Goal: Task Accomplishment & Management: Use online tool/utility

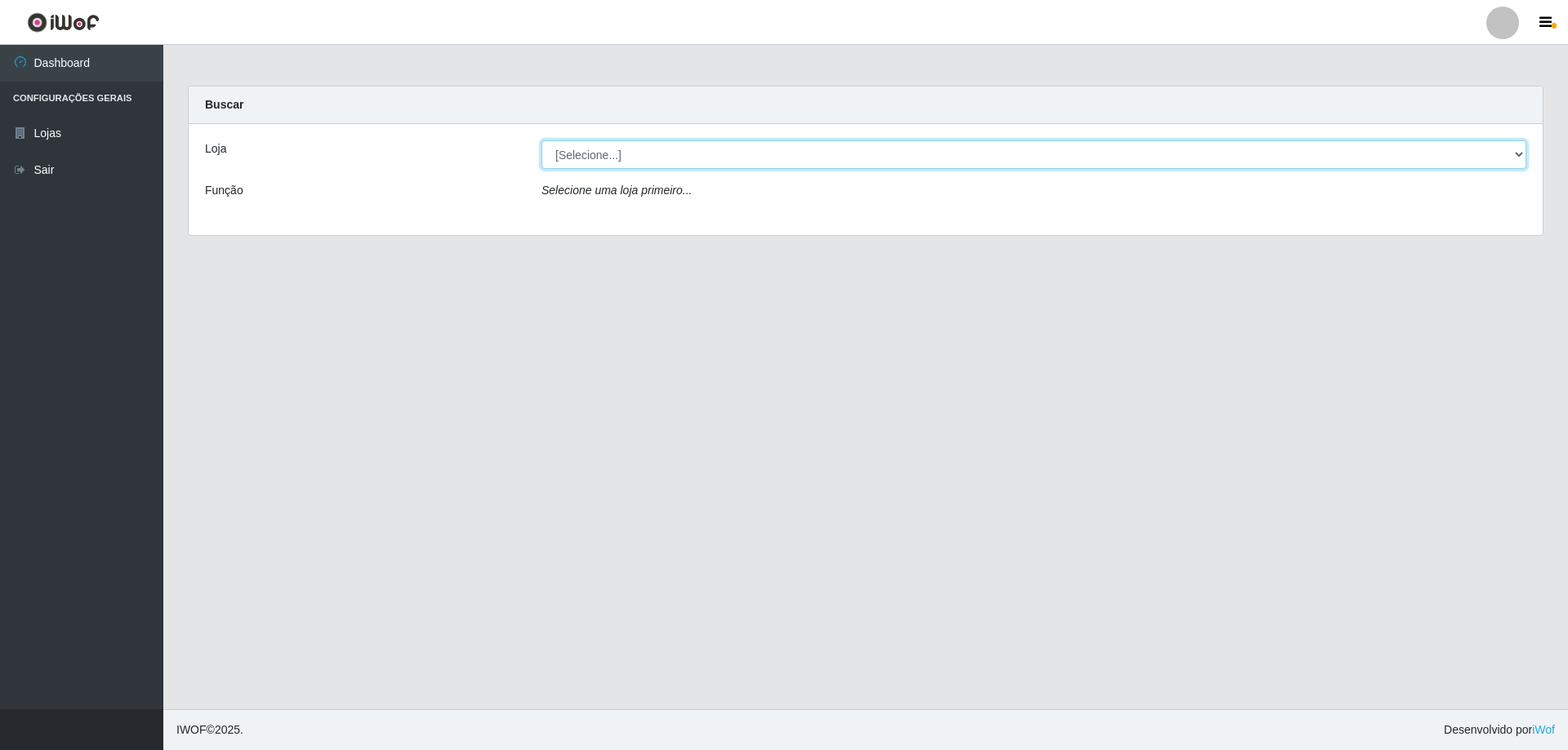
click at [695, 156] on select "[Selecione...] Atacado Vem - [STREET_ADDRESS]" at bounding box center [1034, 155] width 985 height 29
select select "449"
click at [542, 141] on select "[Selecione...] Atacado Vem - [STREET_ADDRESS]" at bounding box center [1034, 155] width 985 height 29
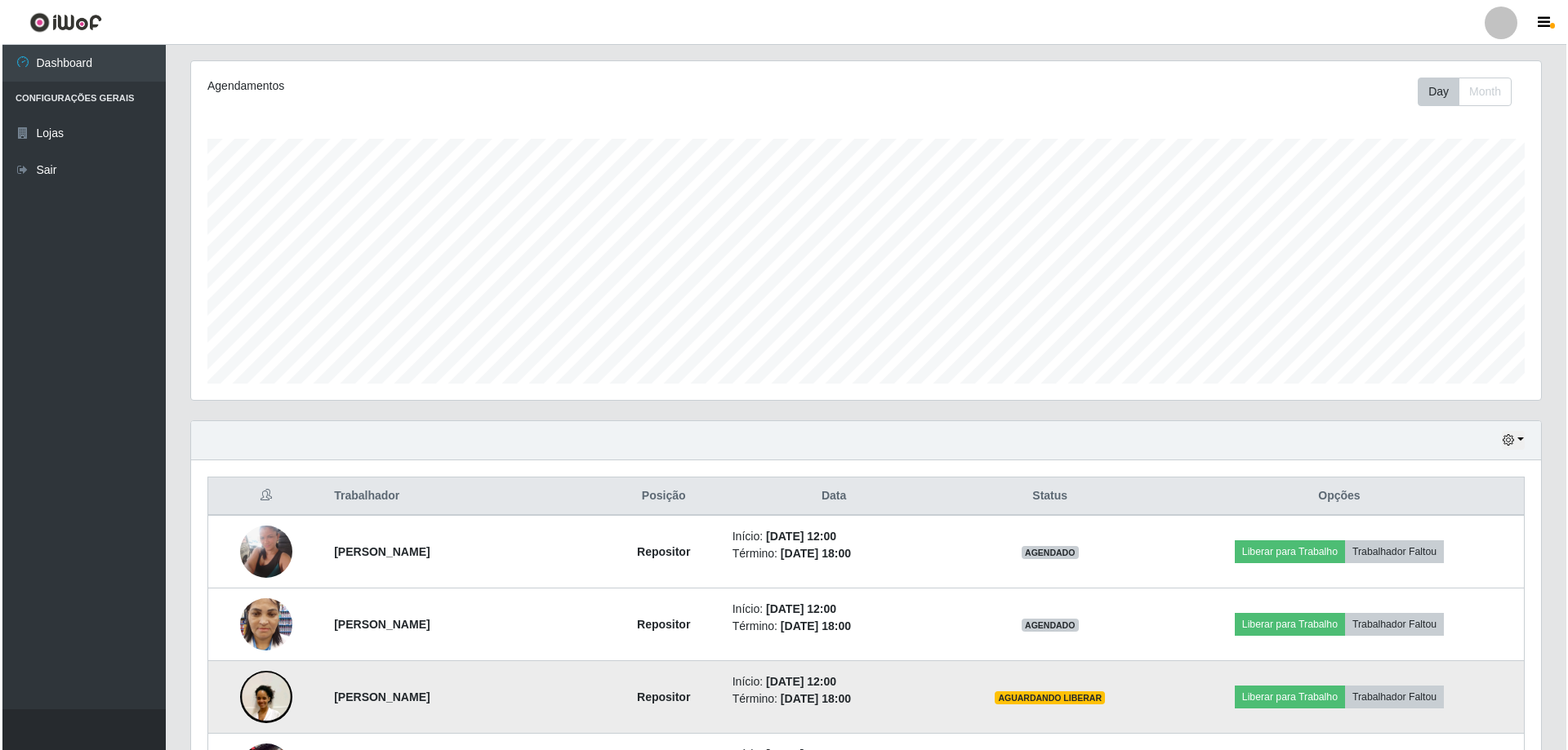
scroll to position [490, 0]
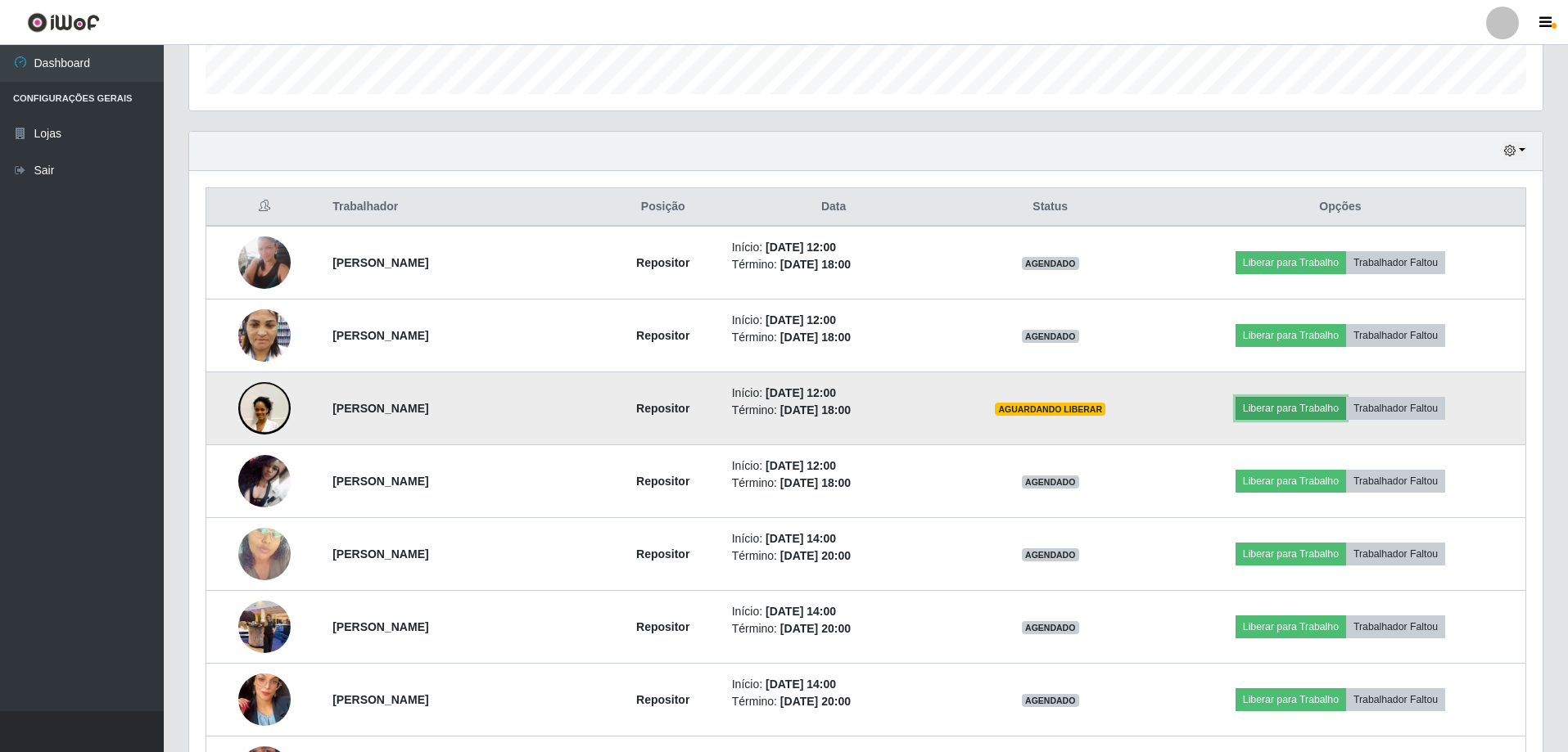
click at [1300, 407] on button "Liberar para Trabalho" at bounding box center [1290, 408] width 110 height 23
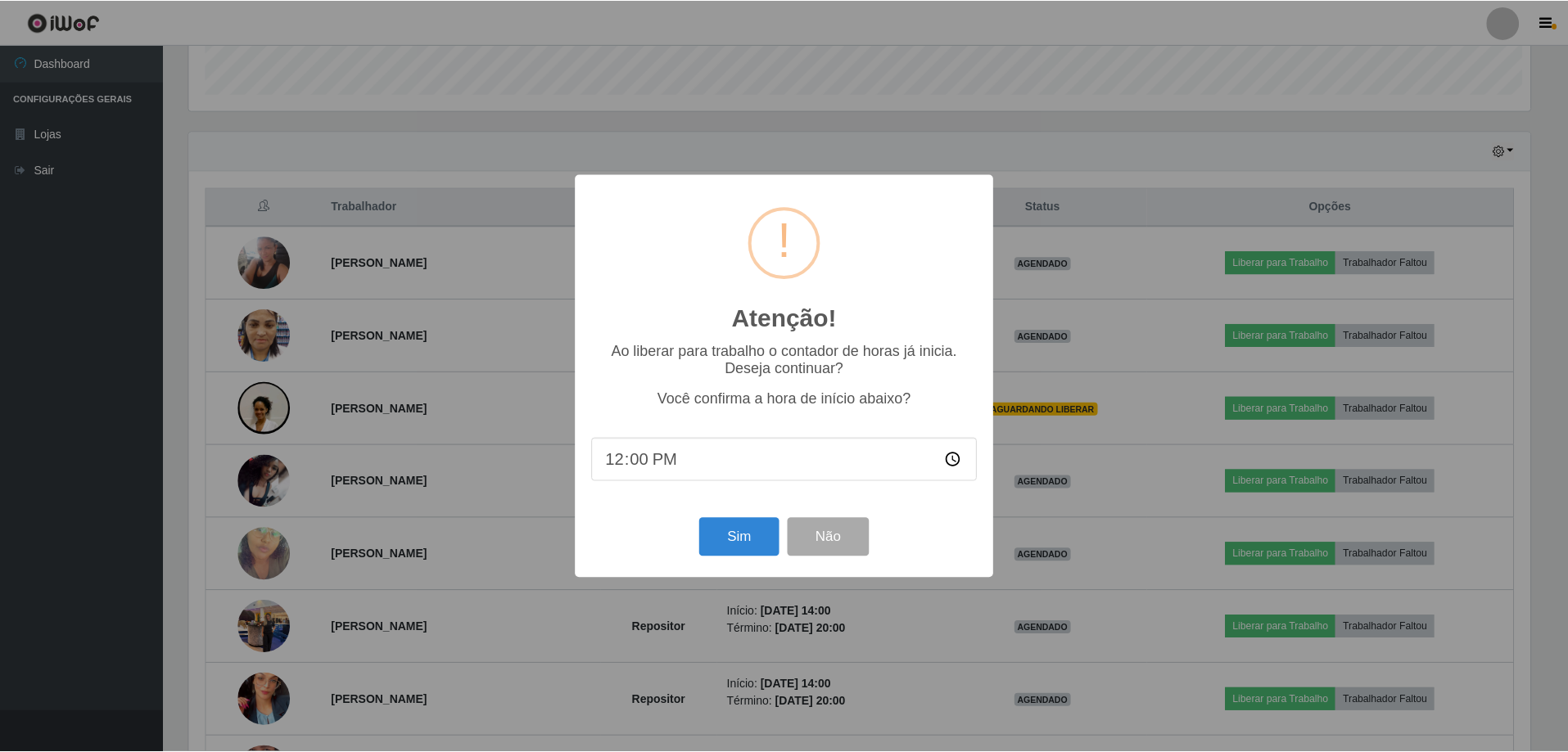
scroll to position [340, 1345]
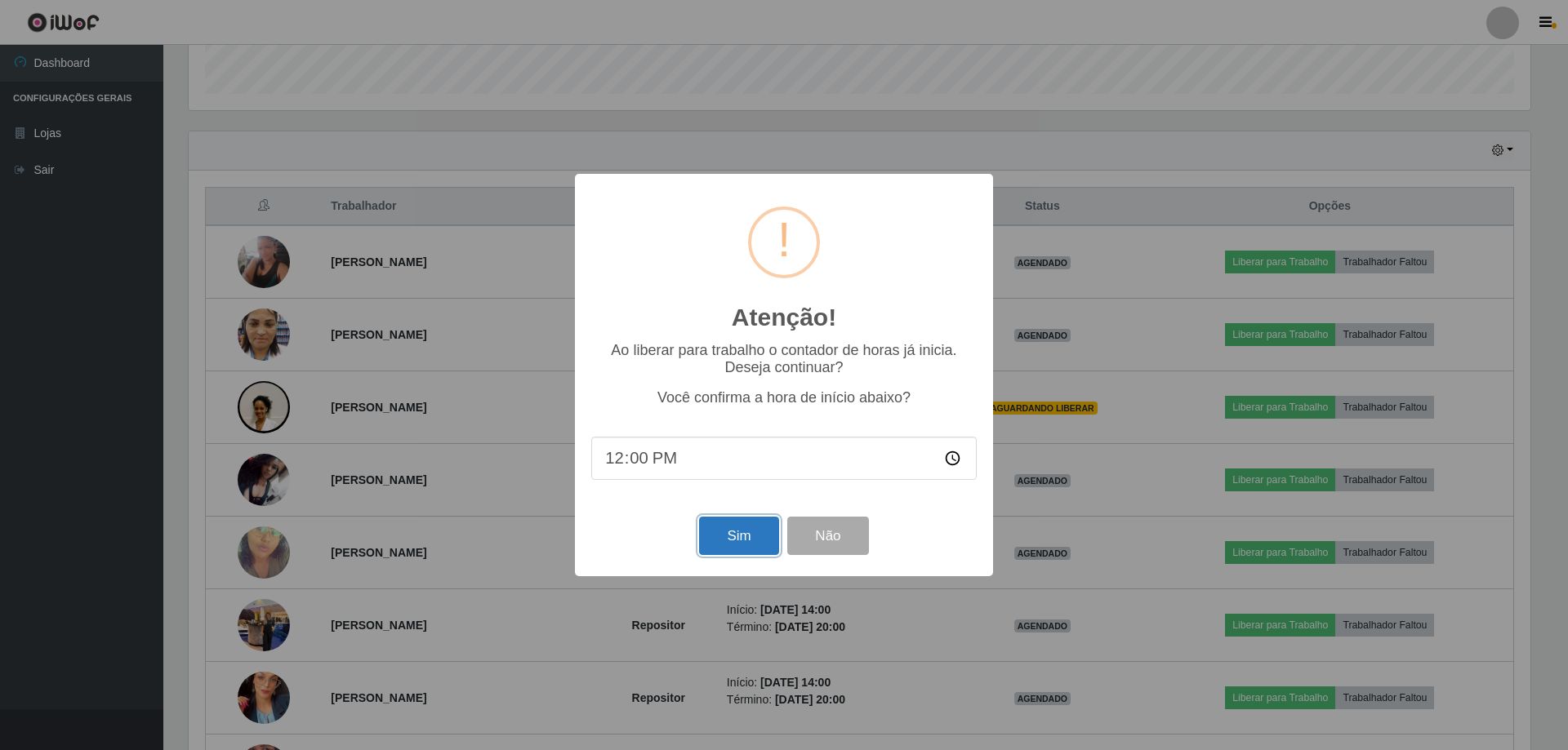
click at [729, 545] on button "Sim" at bounding box center [738, 536] width 79 height 38
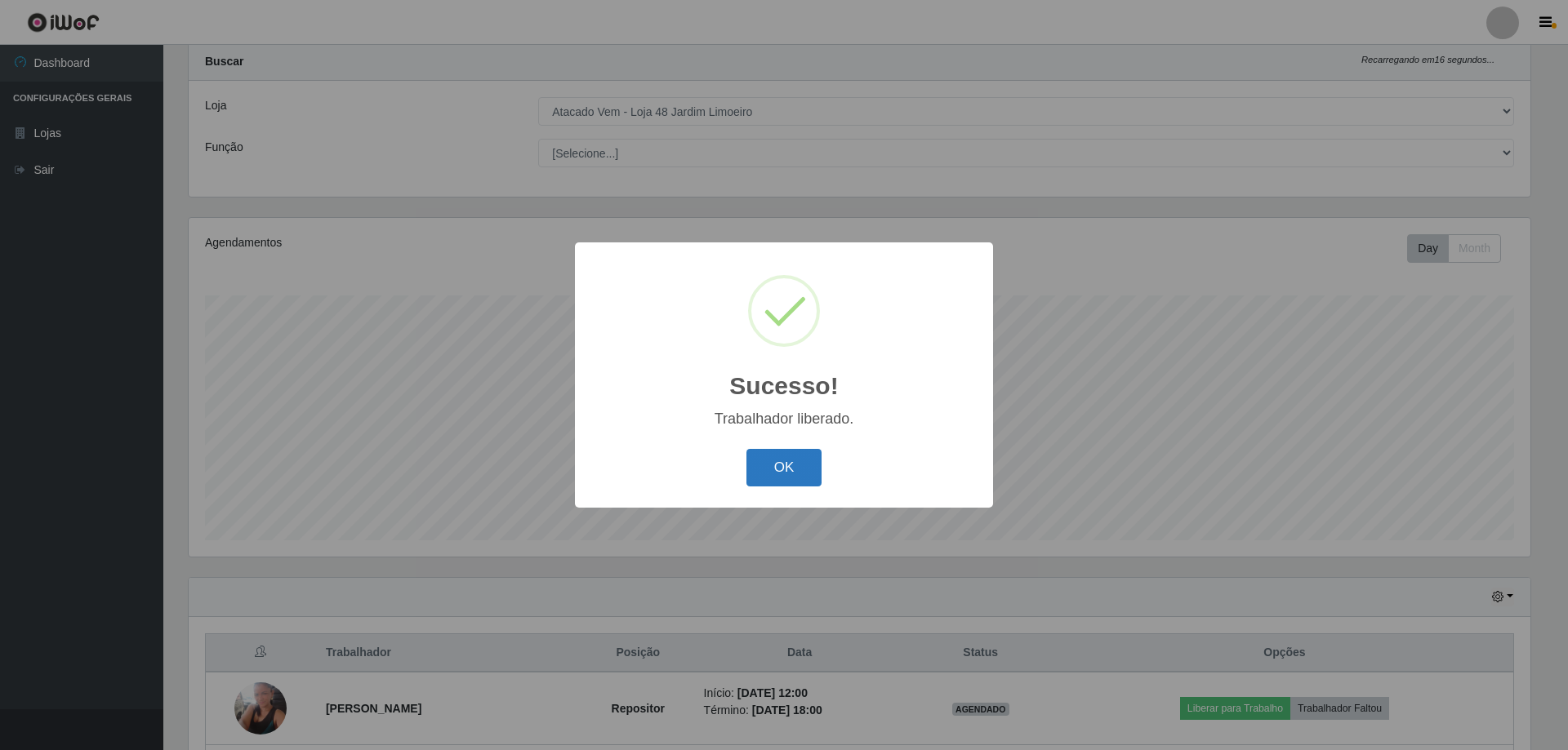
click at [810, 462] on button "OK" at bounding box center [784, 468] width 76 height 38
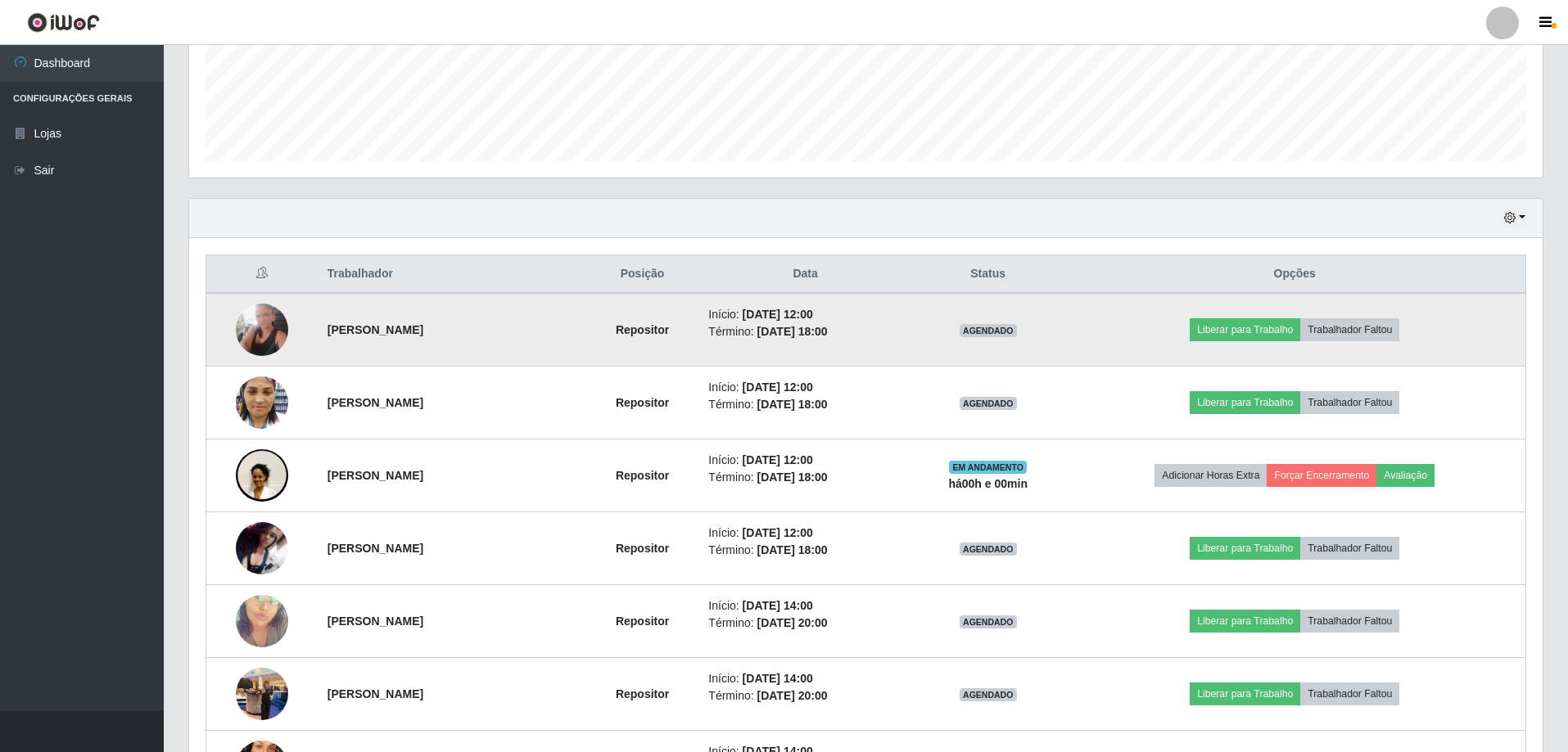
scroll to position [452, 0]
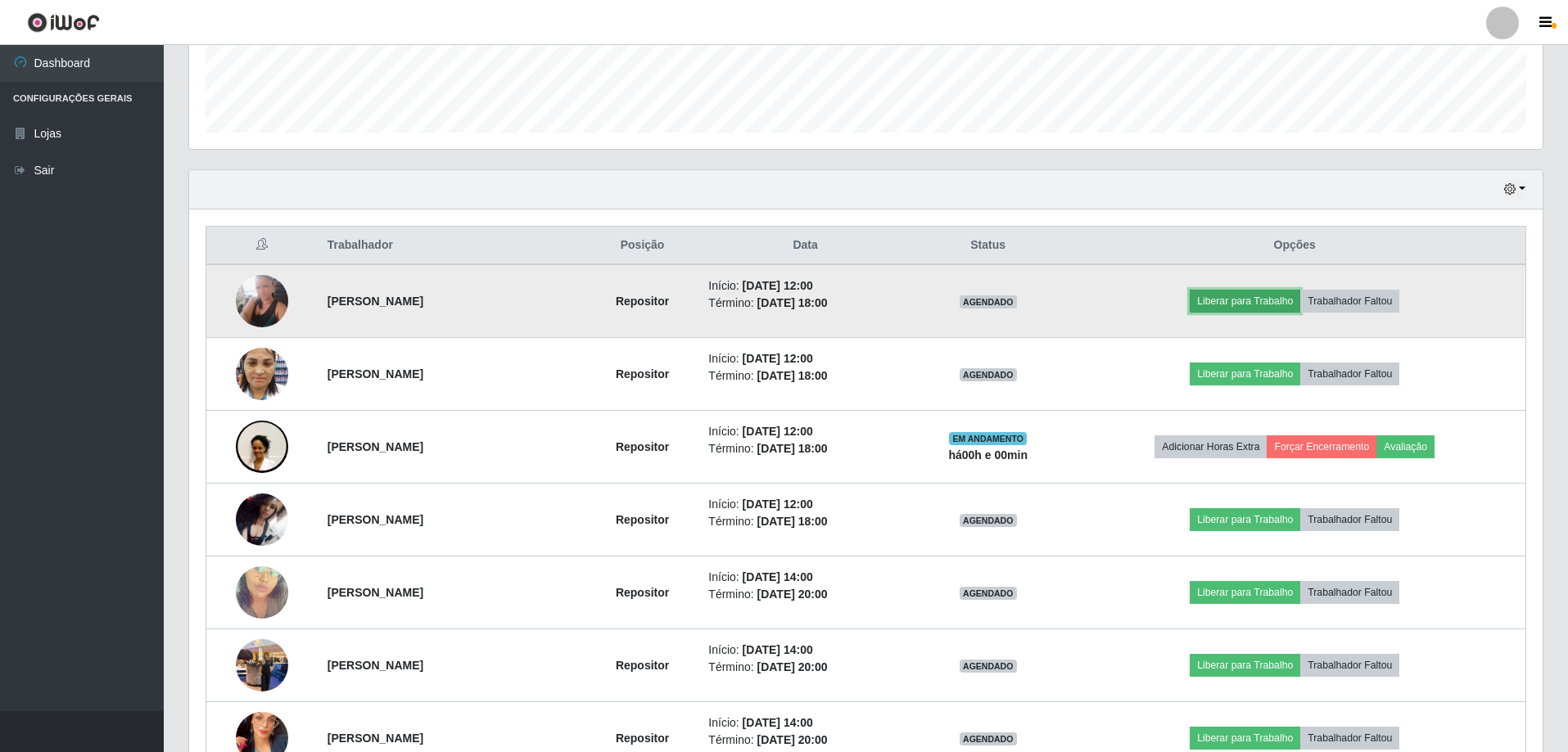
click at [1246, 301] on button "Liberar para Trabalho" at bounding box center [1245, 301] width 110 height 23
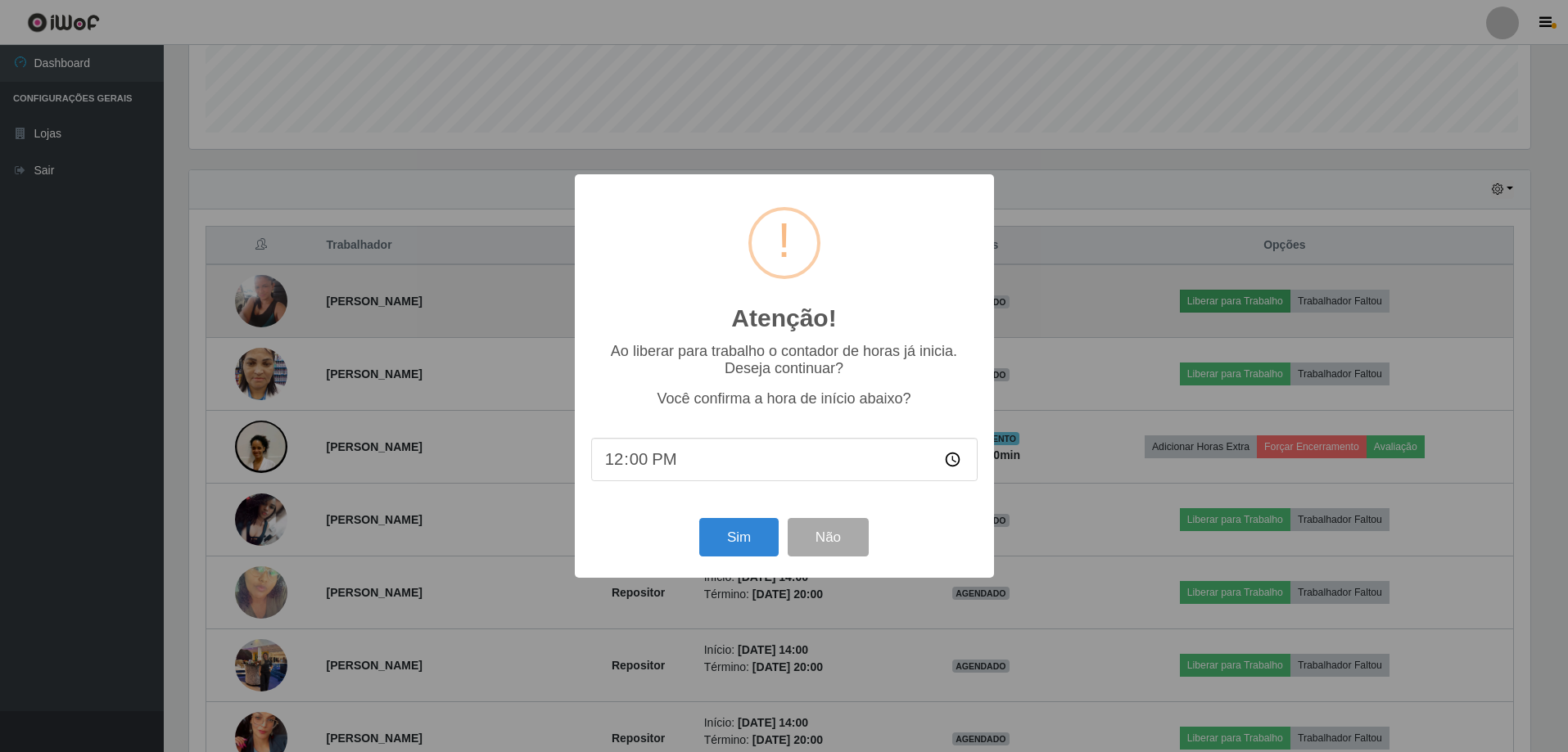
scroll to position [340, 1345]
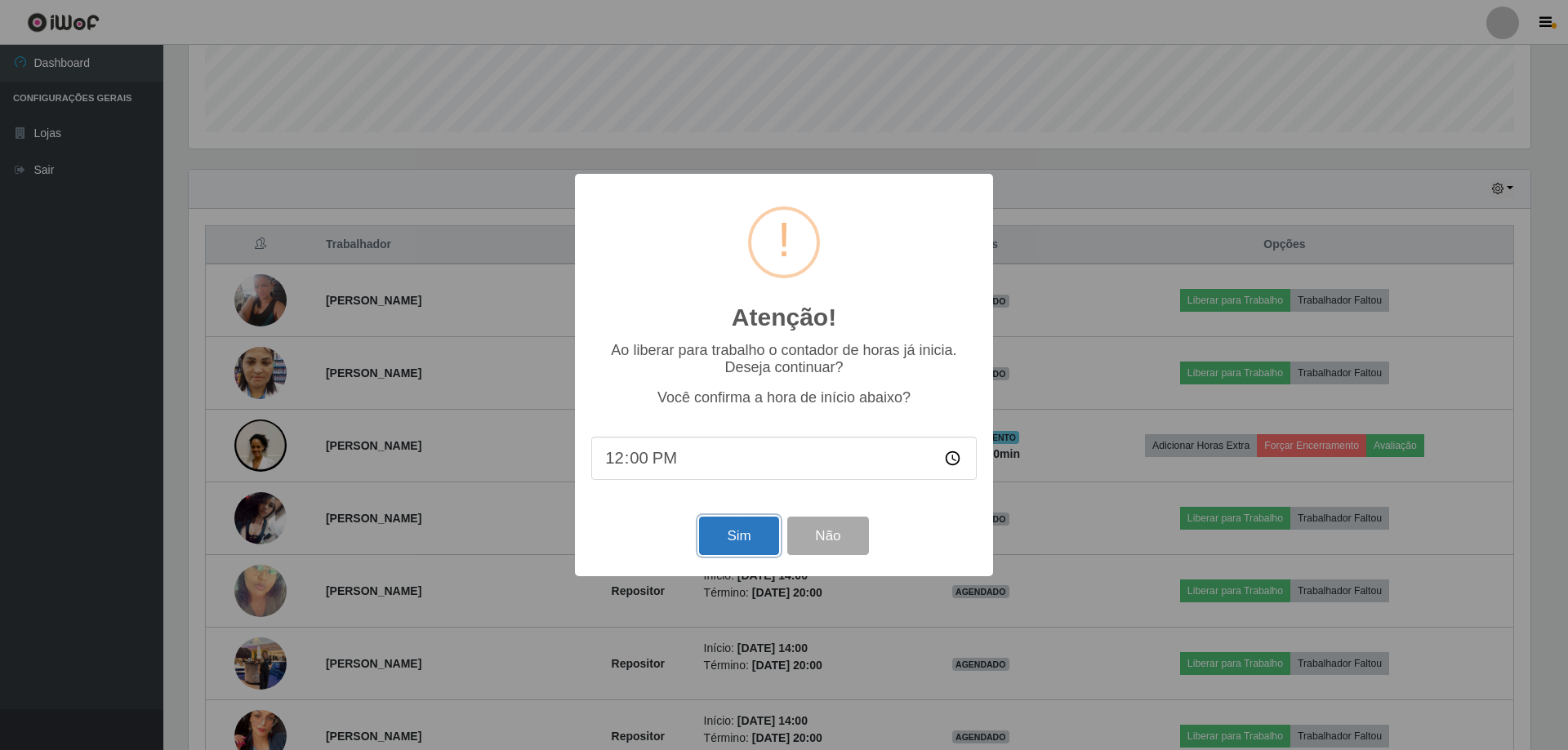
click at [733, 538] on button "Sim" at bounding box center [738, 536] width 79 height 38
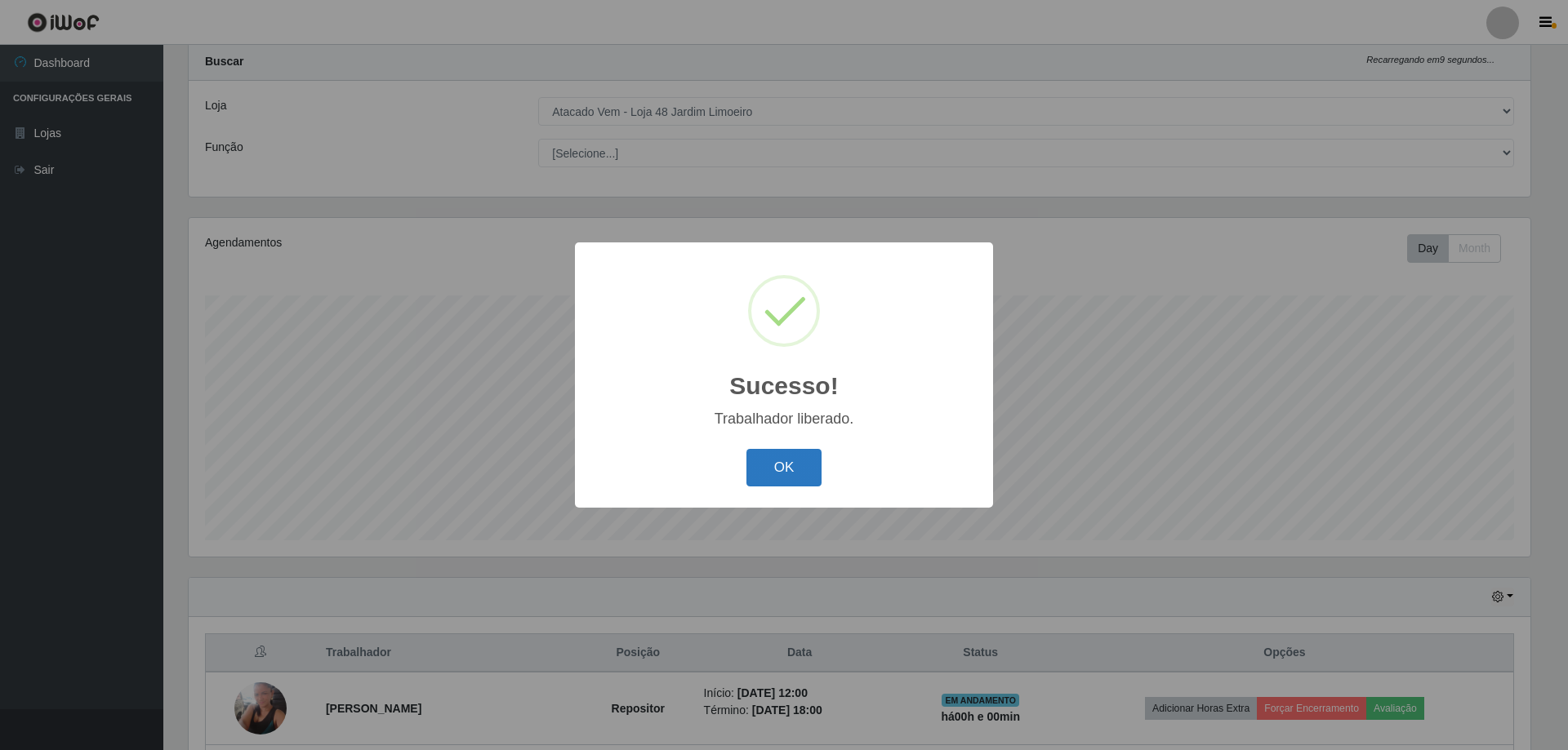
click at [782, 470] on button "OK" at bounding box center [784, 468] width 76 height 38
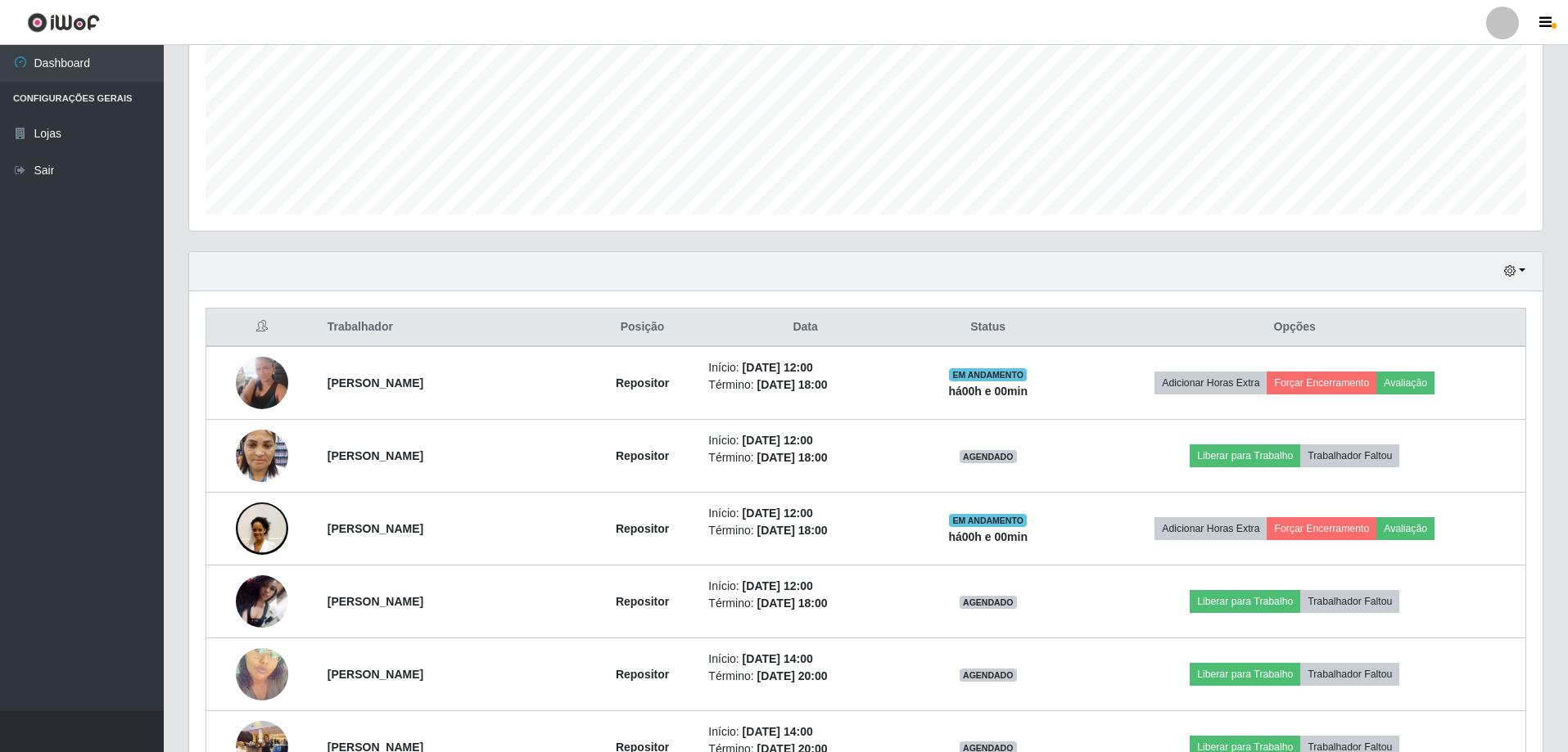
scroll to position [452, 0]
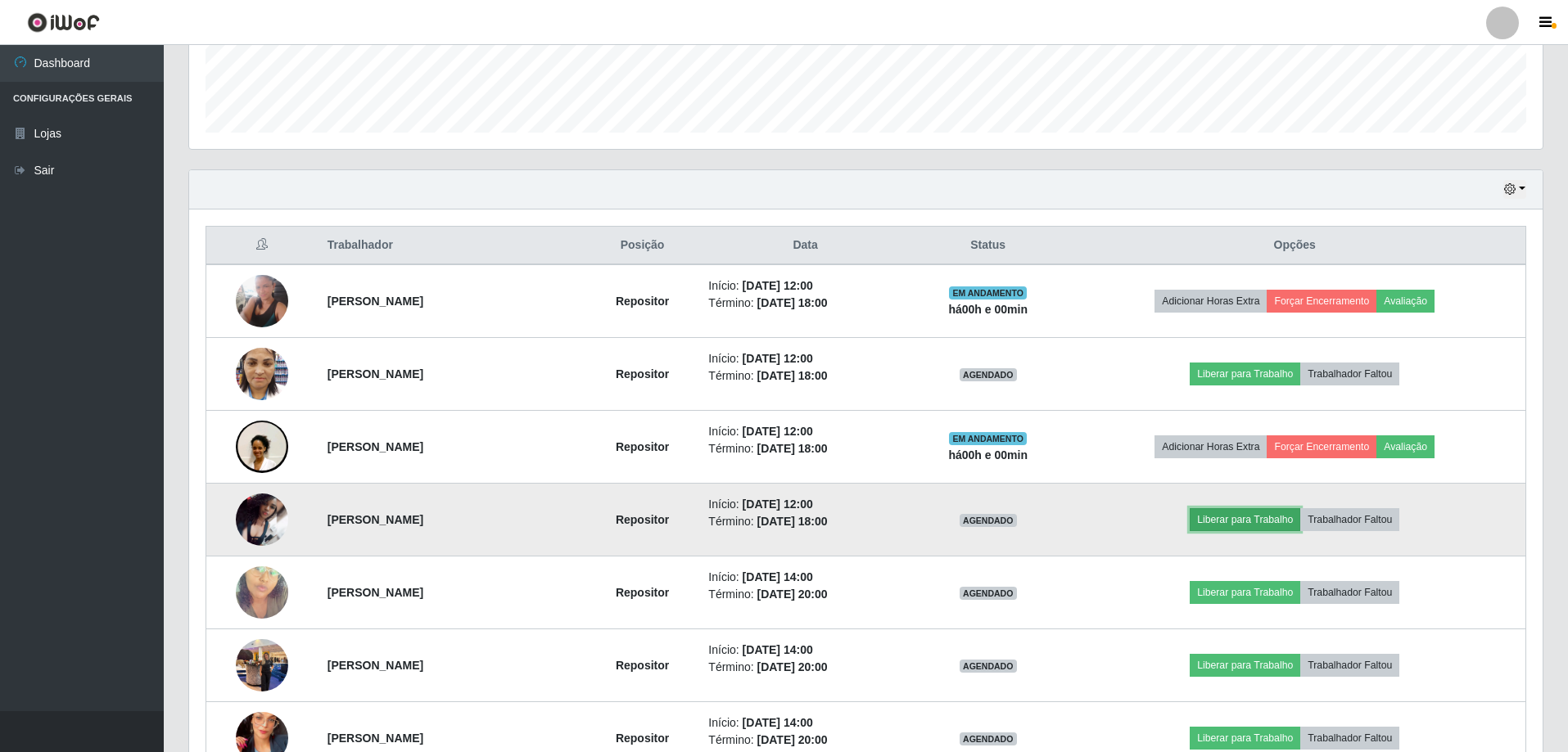
click at [1219, 516] on button "Liberar para Trabalho" at bounding box center [1245, 519] width 110 height 23
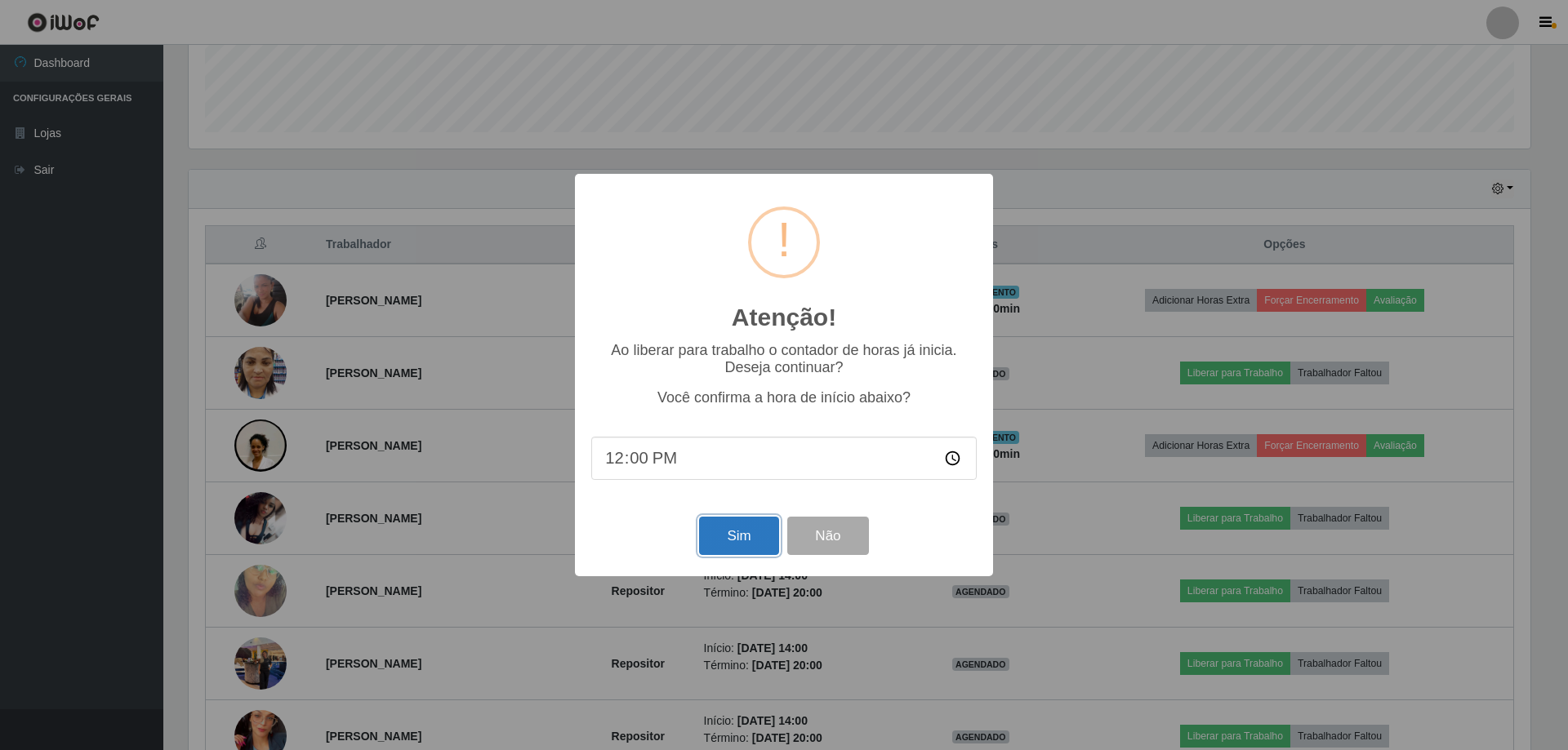
click at [731, 531] on button "Sim" at bounding box center [738, 536] width 79 height 38
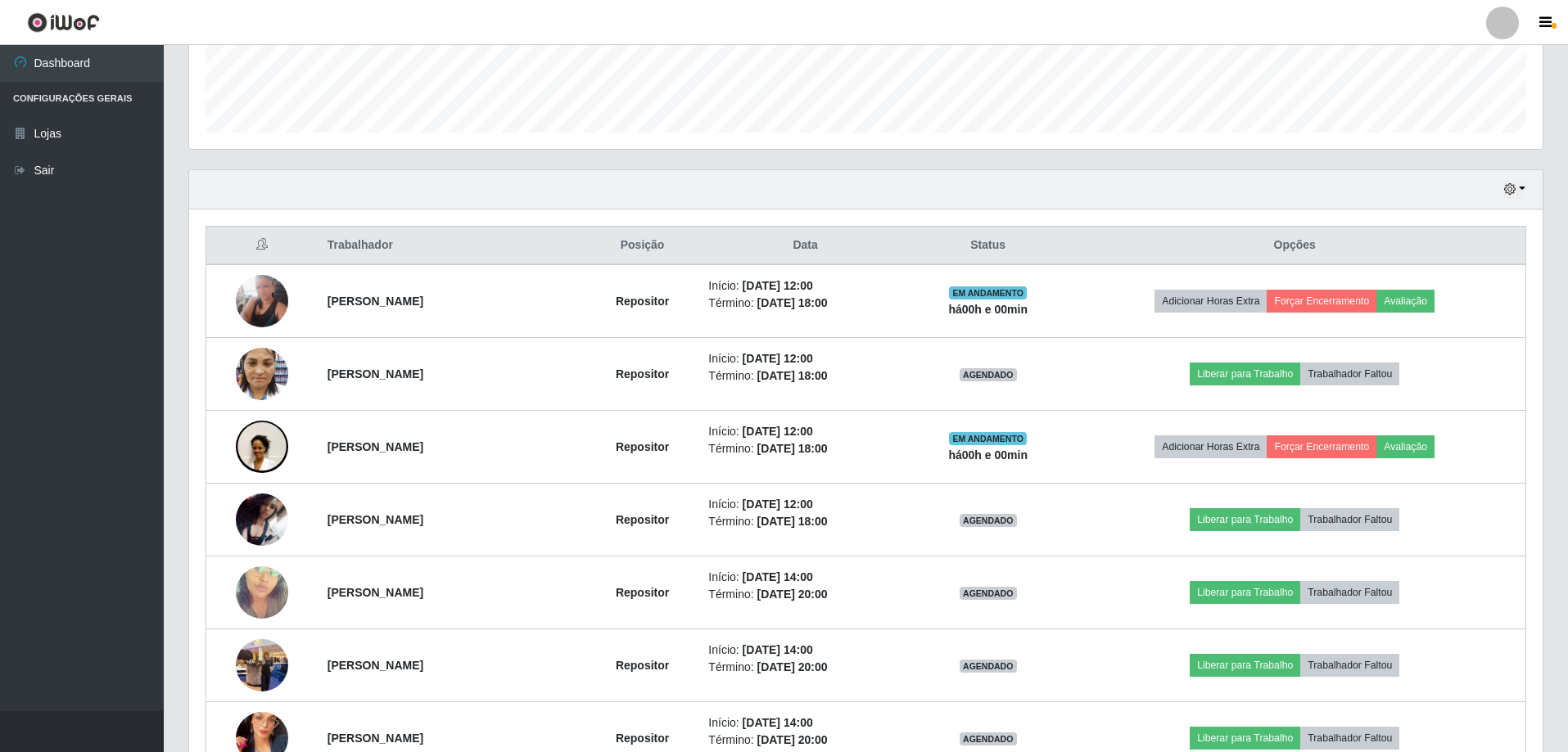
scroll to position [0, 0]
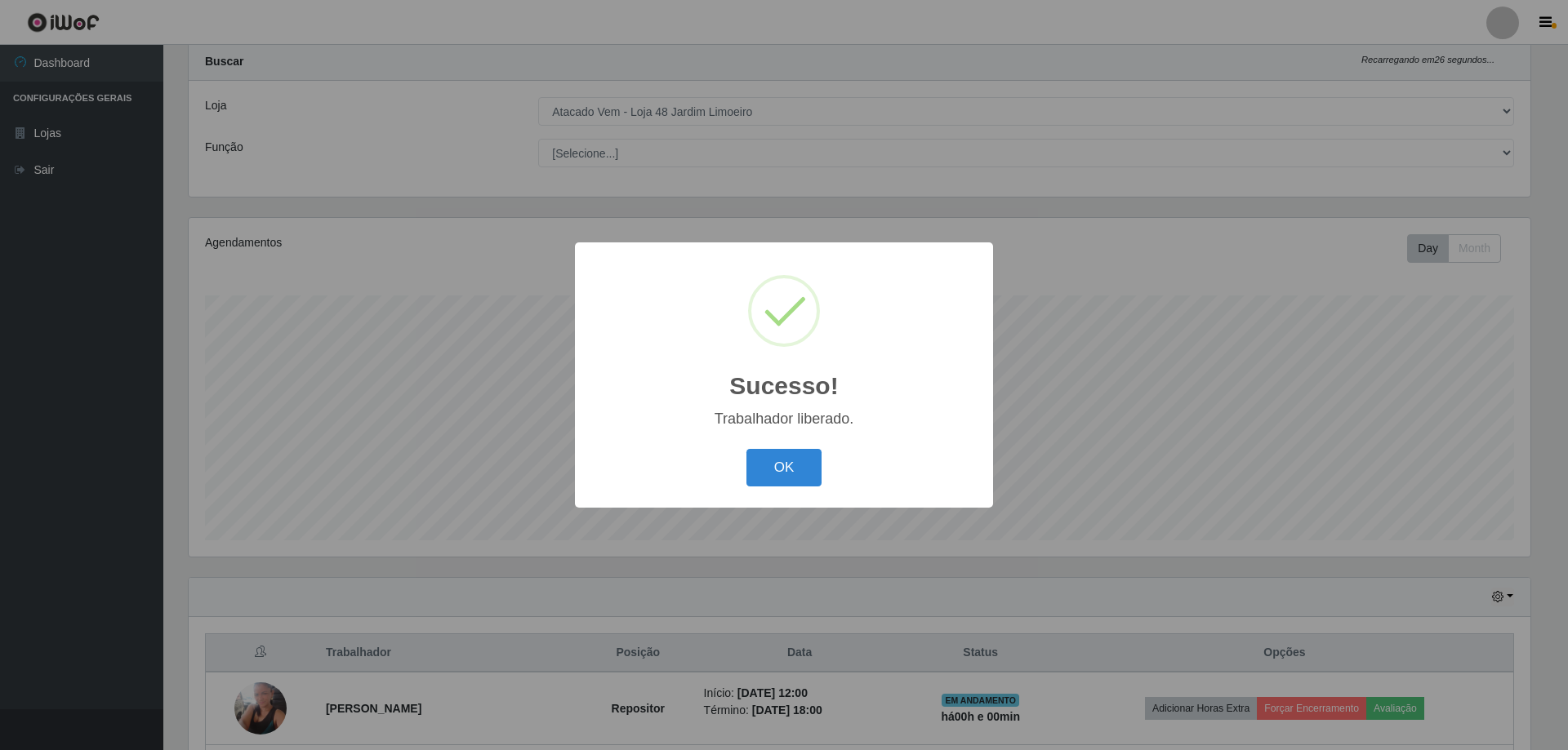
click at [819, 433] on div "Sucesso! × Trabalhador liberado. OK Cancel" at bounding box center [784, 375] width 419 height 265
click at [805, 461] on button "OK" at bounding box center [784, 468] width 76 height 38
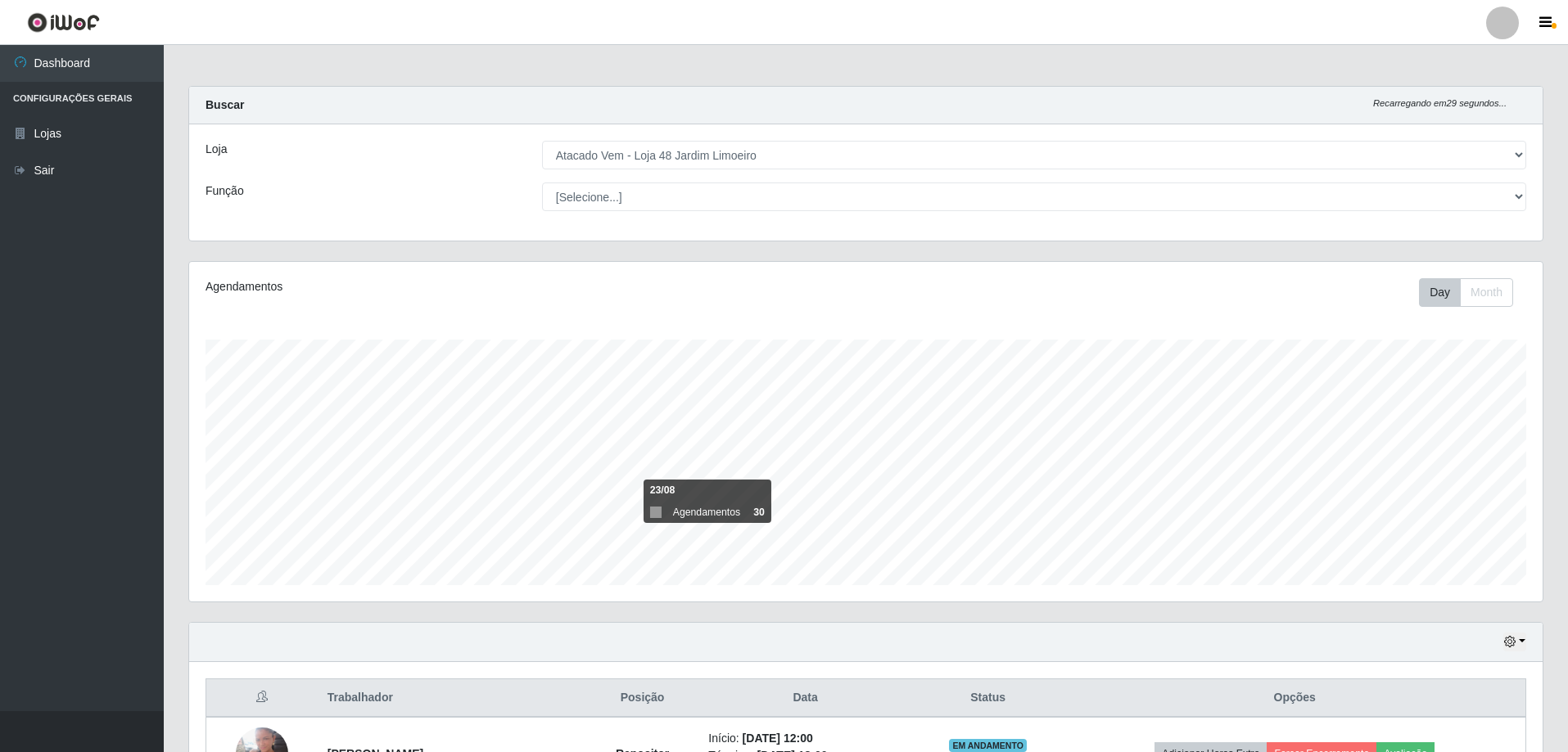
scroll to position [246, 0]
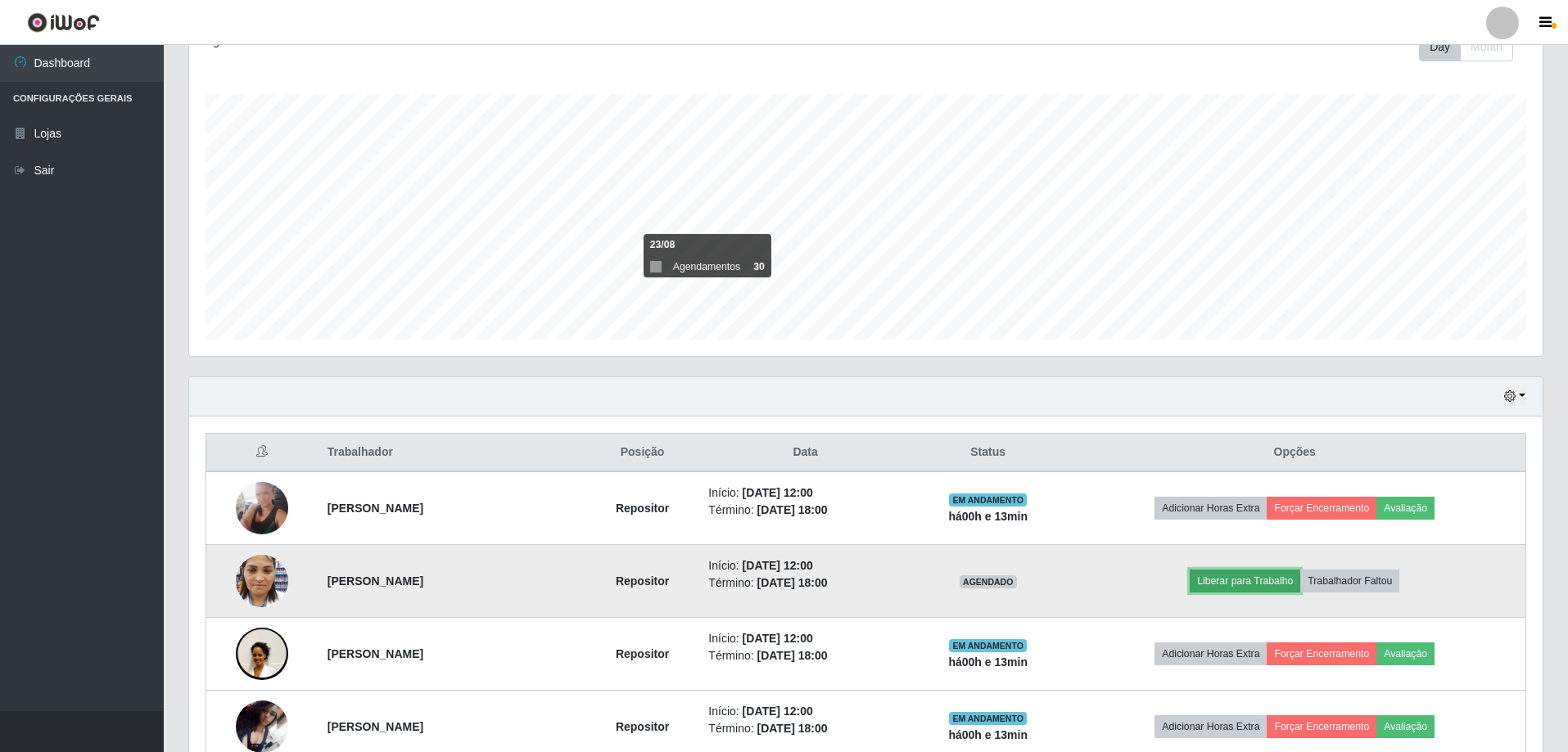
click at [1277, 589] on button "Liberar para Trabalho" at bounding box center [1245, 581] width 110 height 23
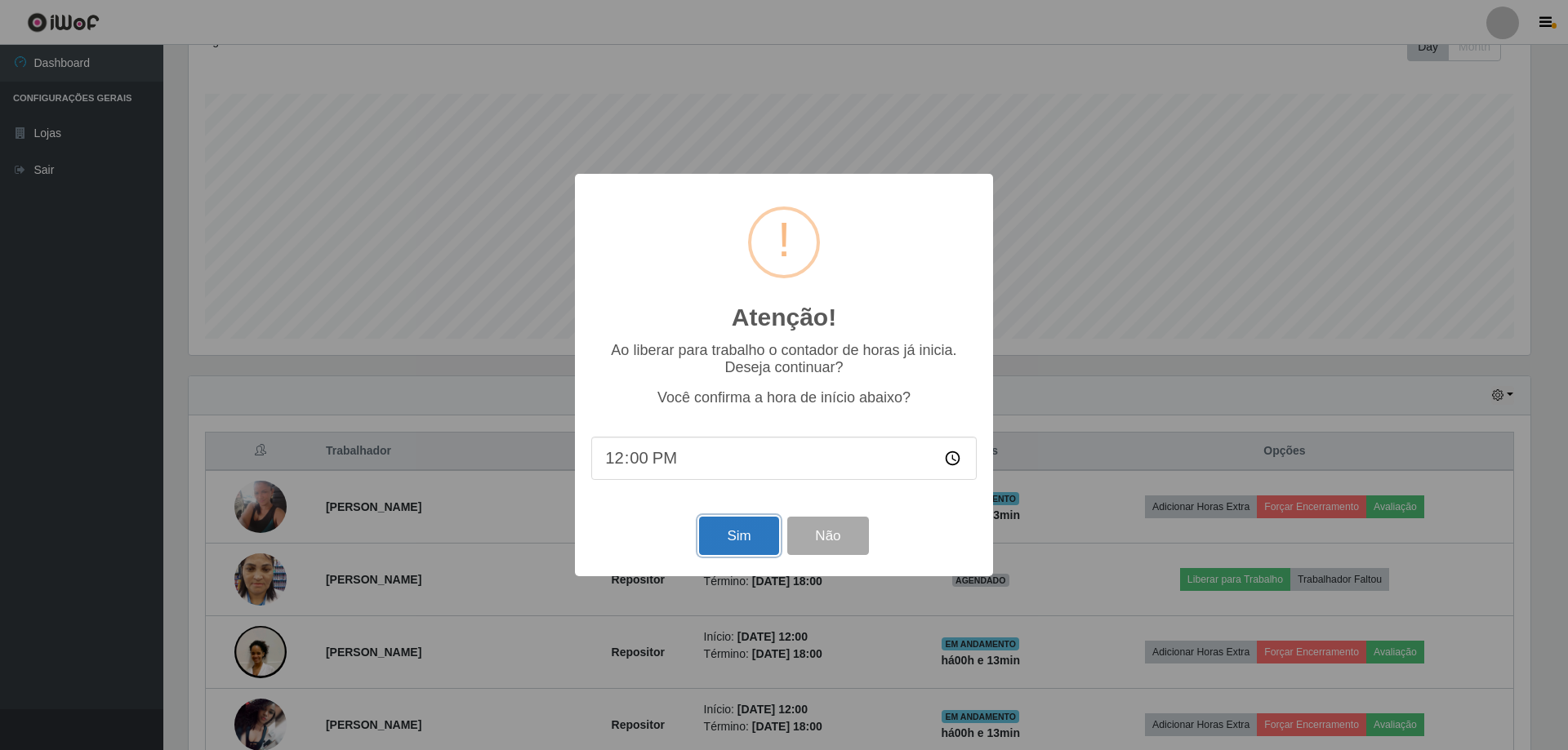
click at [750, 536] on button "Sim" at bounding box center [738, 536] width 79 height 38
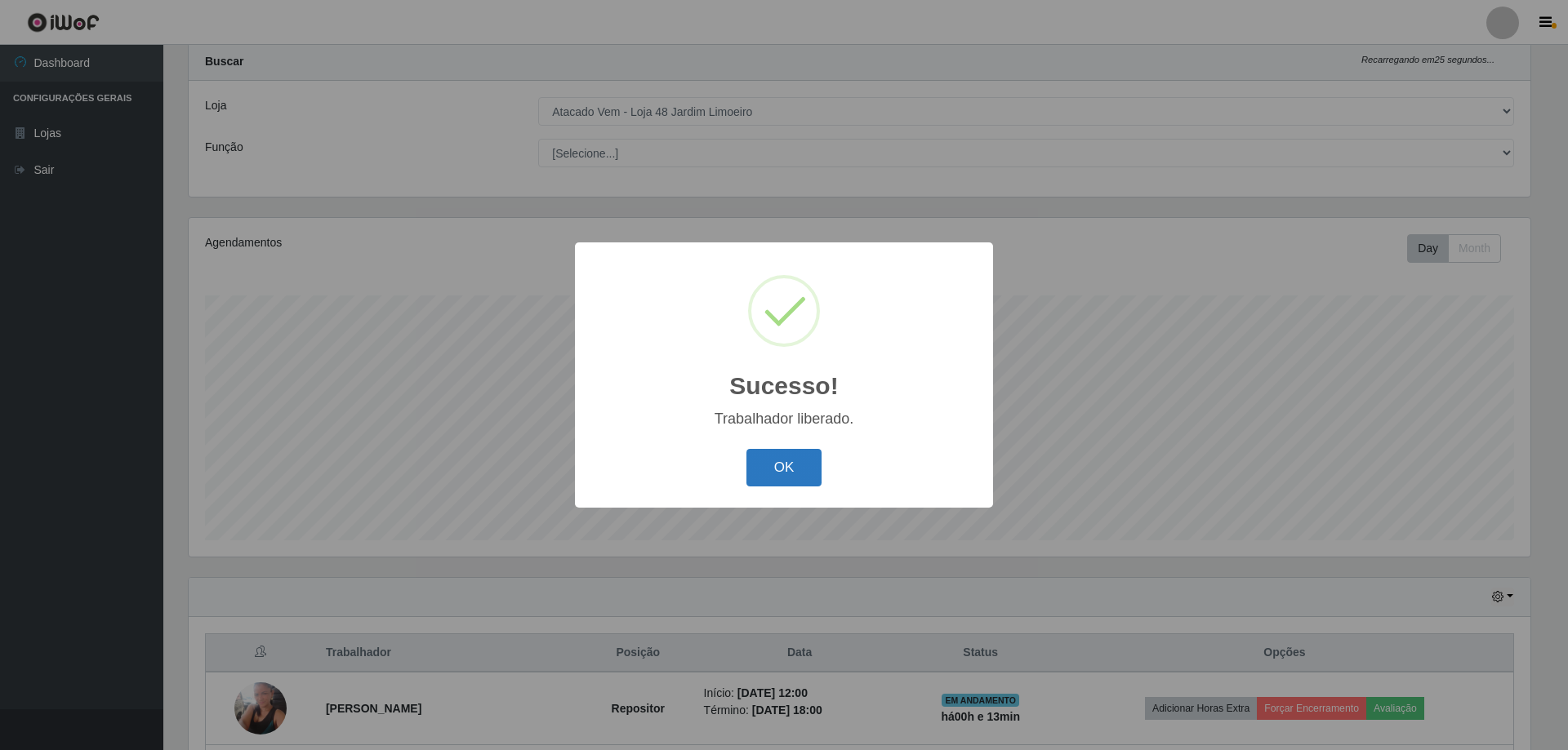
click at [784, 481] on button "OK" at bounding box center [784, 468] width 76 height 38
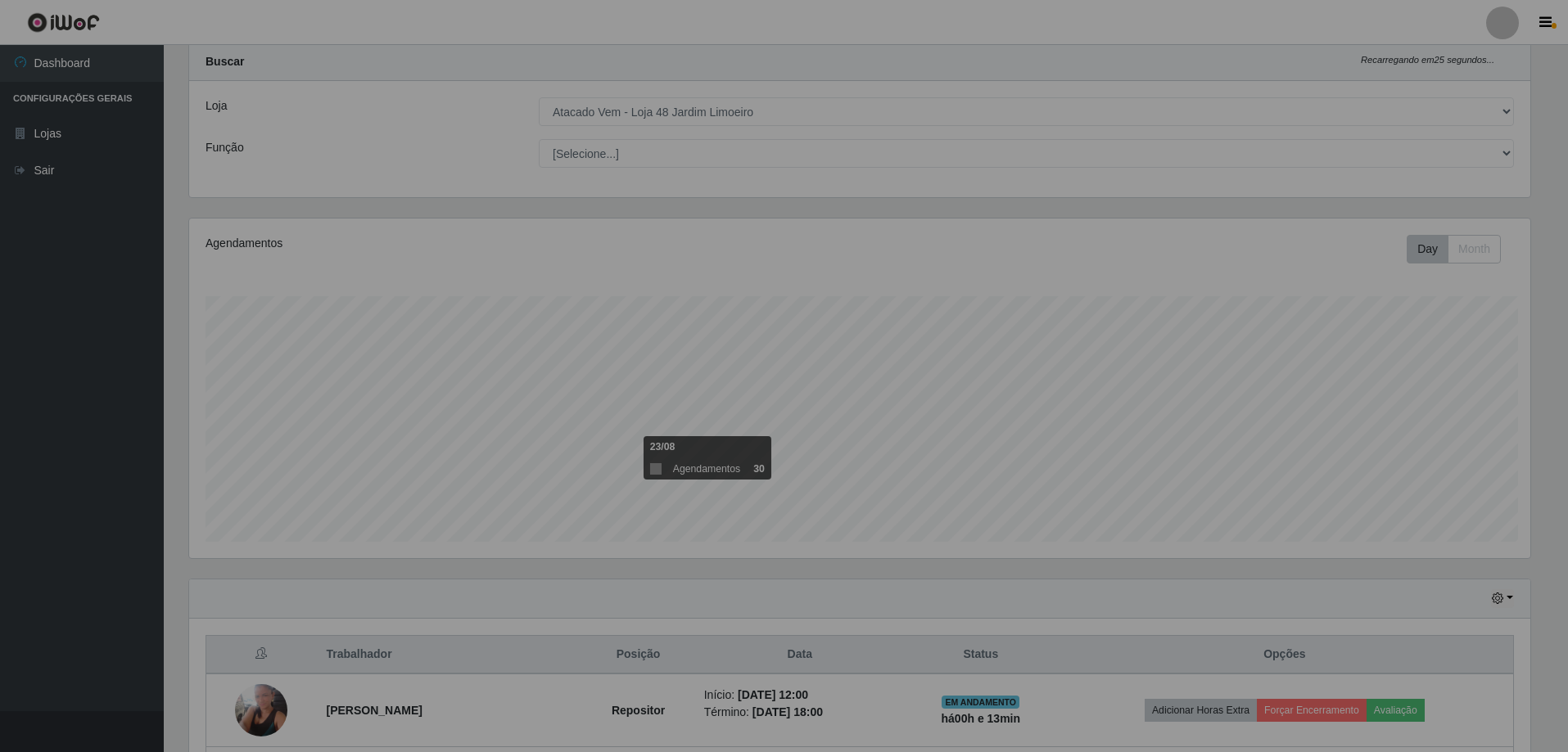
scroll to position [340, 1353]
